Goal: Book appointment/travel/reservation

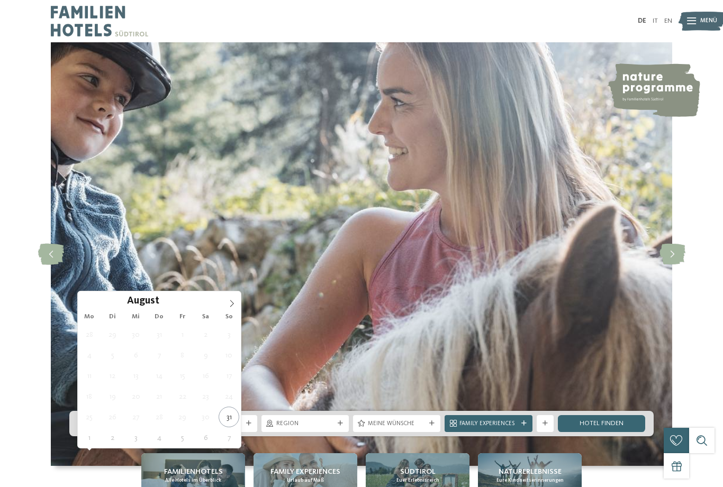
click at [234, 302] on icon at bounding box center [231, 303] width 7 height 7
click at [234, 305] on icon at bounding box center [231, 303] width 7 height 7
click at [236, 304] on span at bounding box center [232, 301] width 18 height 18
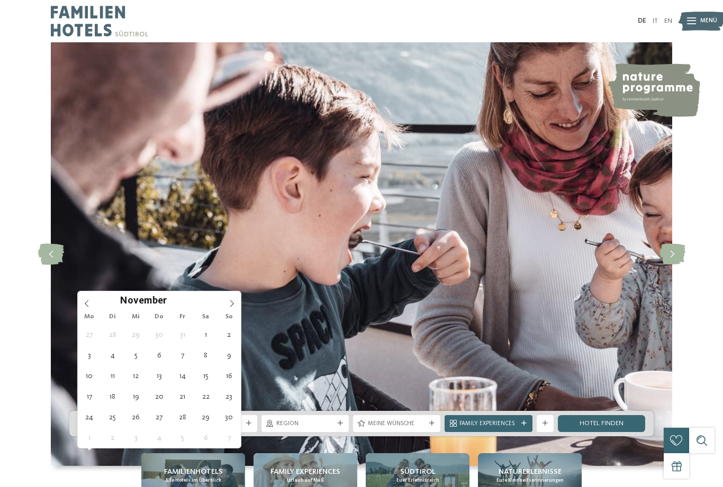
click at [234, 306] on icon at bounding box center [231, 303] width 7 height 7
type div "[DATE]"
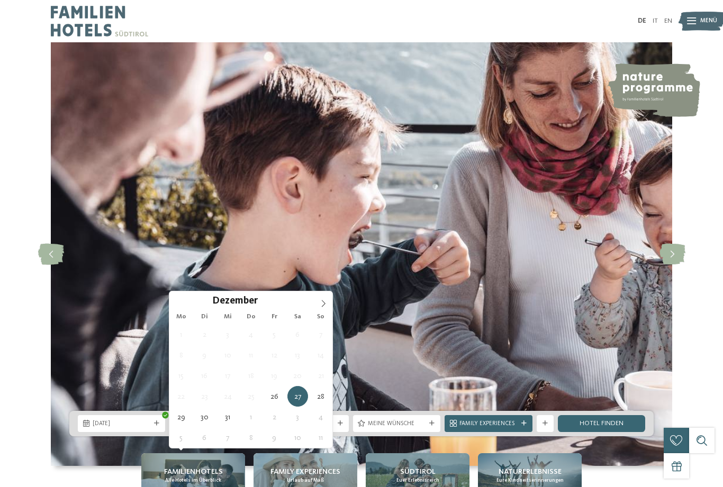
click at [327, 305] on icon at bounding box center [323, 303] width 7 height 7
type input "****"
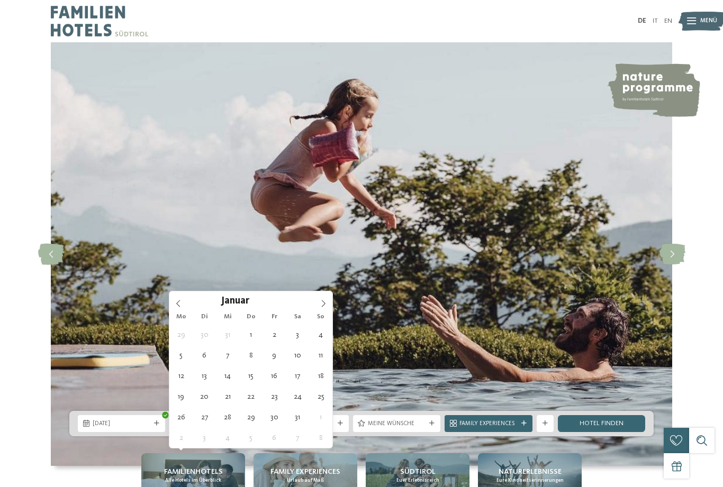
type div "[DATE]"
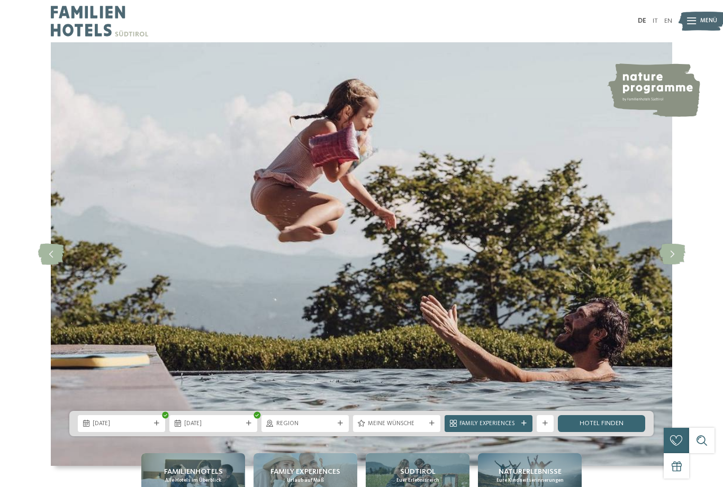
click at [321, 429] on span "Region" at bounding box center [305, 424] width 58 height 8
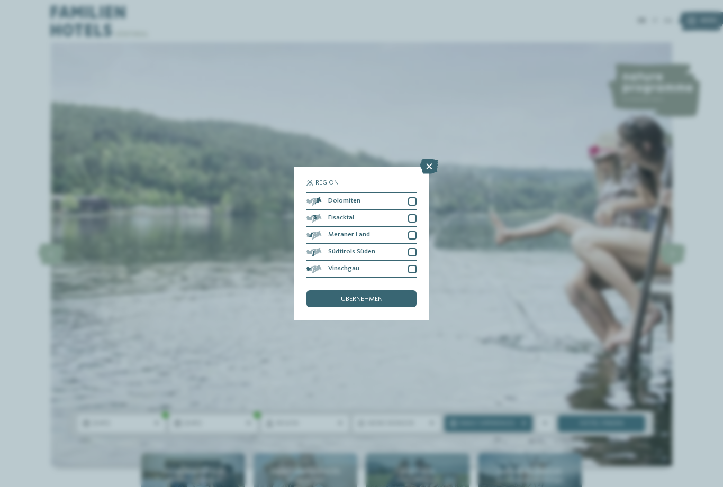
click at [414, 197] on div at bounding box center [412, 201] width 8 height 8
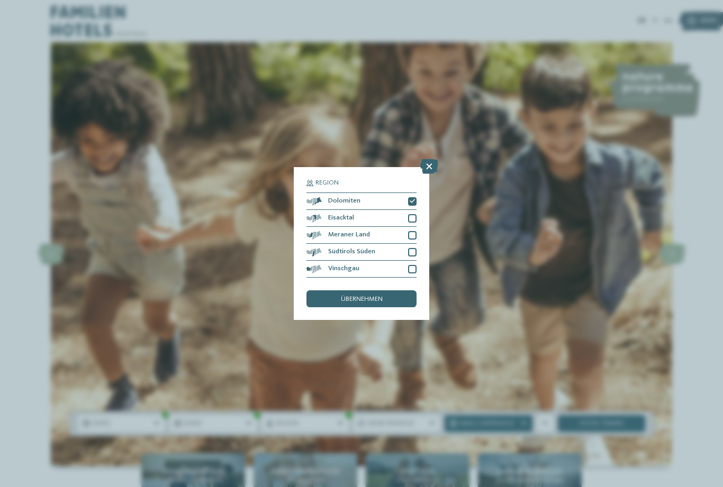
click at [376, 296] on span "übernehmen" at bounding box center [362, 299] width 42 height 7
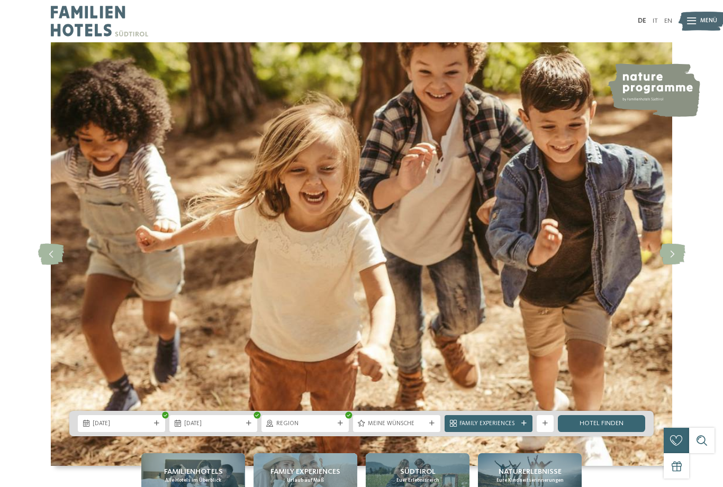
click at [234, 429] on span "[DATE]" at bounding box center [213, 424] width 58 height 8
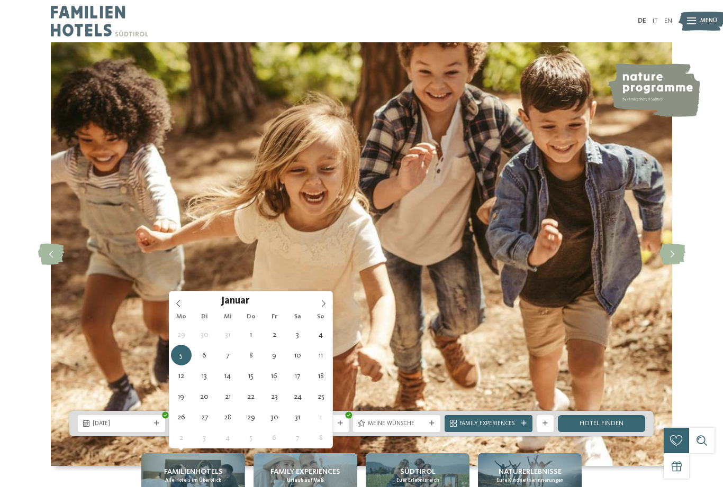
click at [231, 429] on span "[DATE]" at bounding box center [213, 424] width 58 height 8
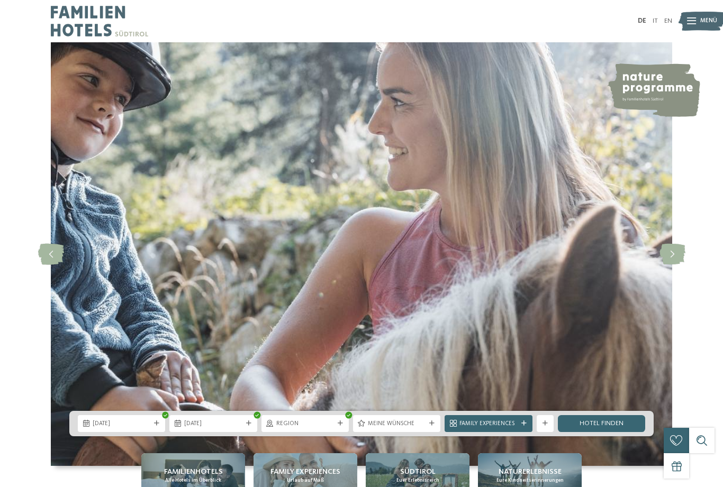
click at [400, 429] on span "Meine Wünsche" at bounding box center [397, 424] width 58 height 8
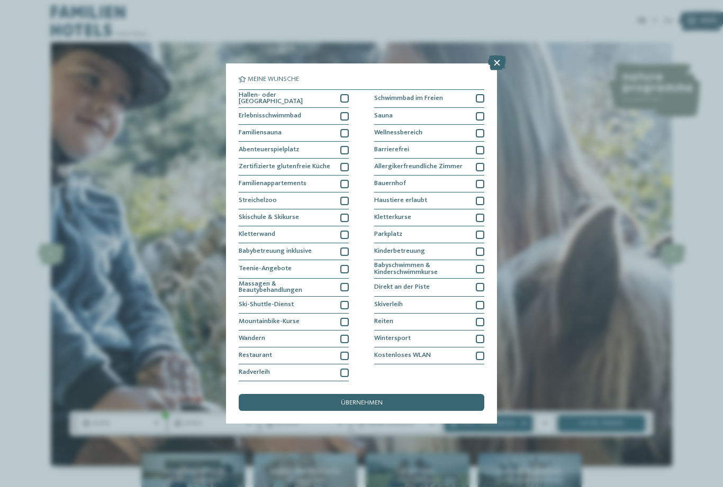
click at [481, 335] on div at bounding box center [480, 339] width 8 height 8
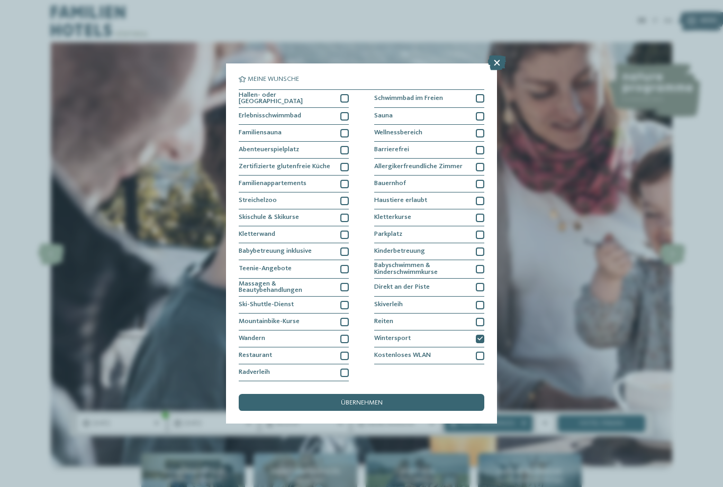
click at [419, 394] on div "übernehmen" at bounding box center [361, 402] width 245 height 17
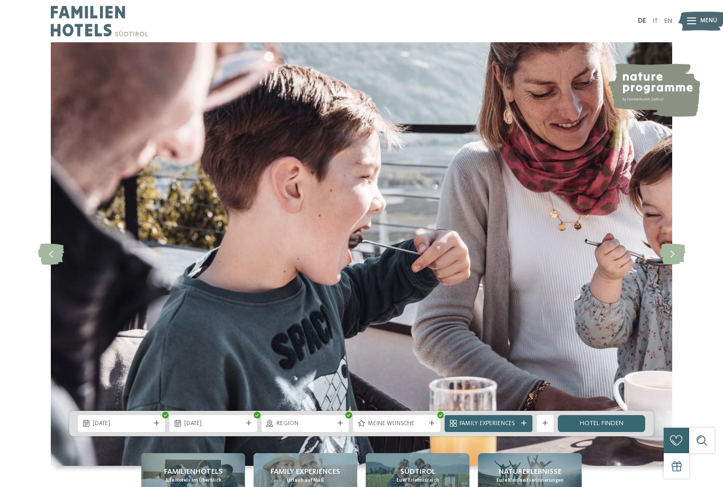
click at [606, 432] on link "Hotel finden" at bounding box center [601, 423] width 87 height 17
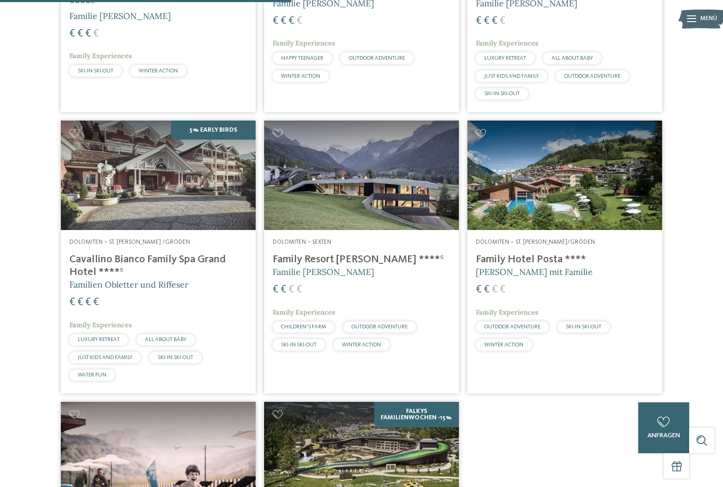
scroll to position [468, 0]
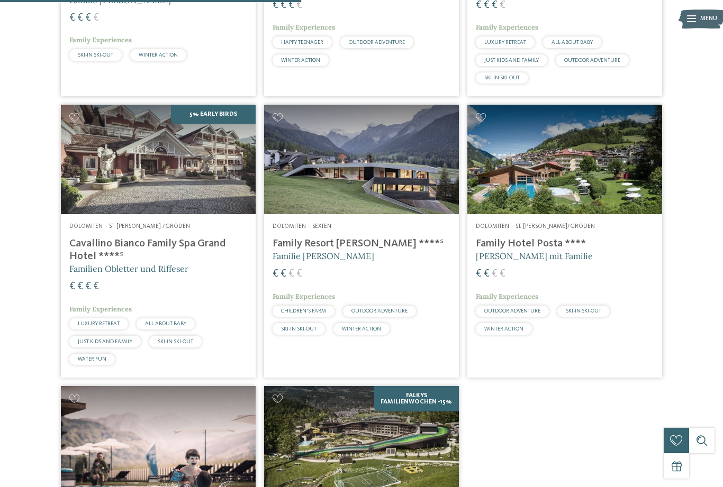
click at [587, 198] on img at bounding box center [564, 160] width 195 height 110
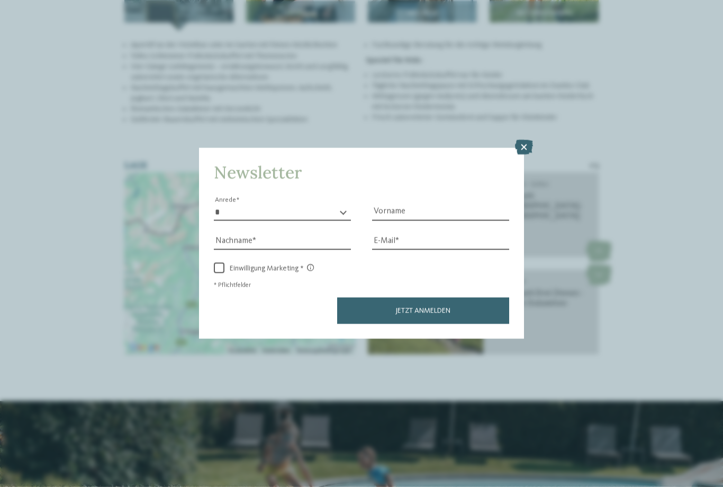
scroll to position [1349, 0]
